Goal: Navigation & Orientation: Understand site structure

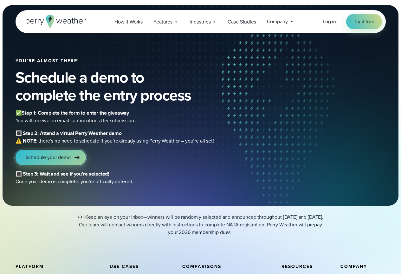
click at [52, 158] on span "Schedule your demo" at bounding box center [48, 157] width 45 height 8
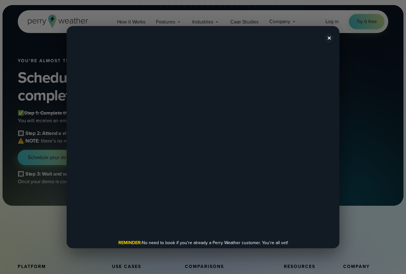
click at [328, 40] on button "✕" at bounding box center [329, 39] width 10 height 10
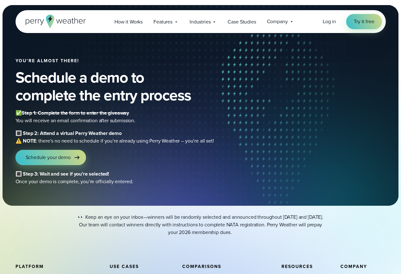
click at [39, 24] on icon at bounding box center [56, 22] width 60 height 14
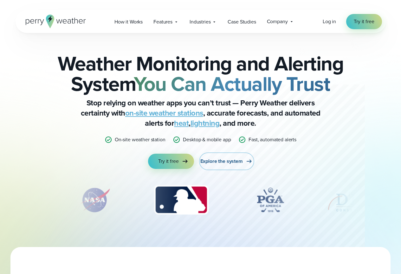
click at [223, 160] on span "Explore the system" at bounding box center [221, 161] width 42 height 8
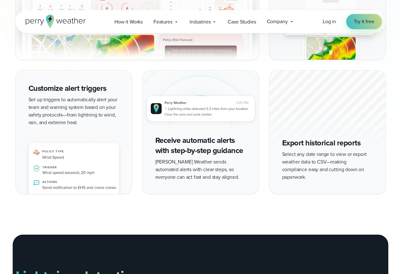
scroll to position [698, 0]
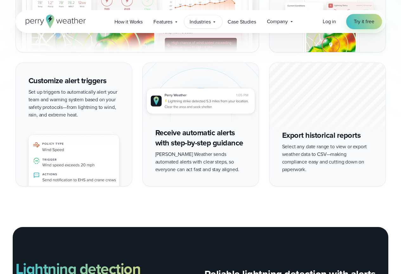
click at [205, 22] on span "Industries" at bounding box center [200, 22] width 21 height 8
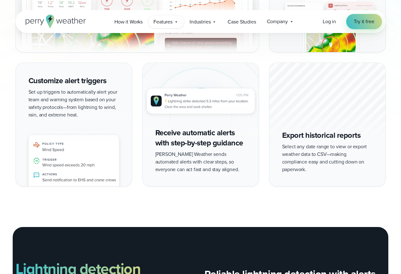
click at [166, 21] on span "Features" at bounding box center [162, 22] width 19 height 8
